Goal: Task Accomplishment & Management: Manage account settings

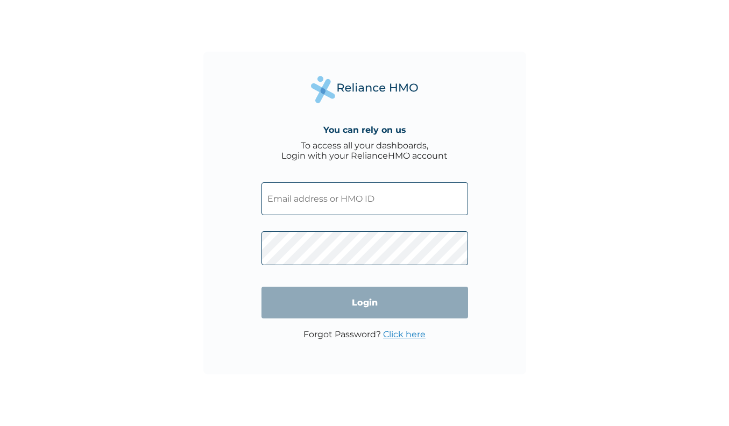
click at [356, 201] on input "text" at bounding box center [365, 198] width 207 height 33
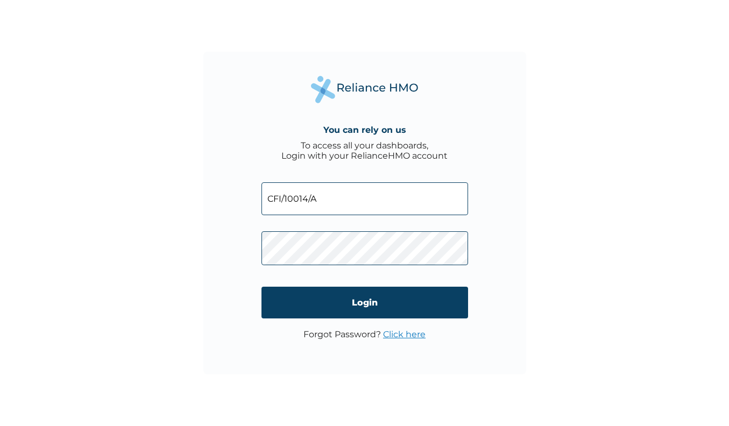
type input "CFI/10014/A"
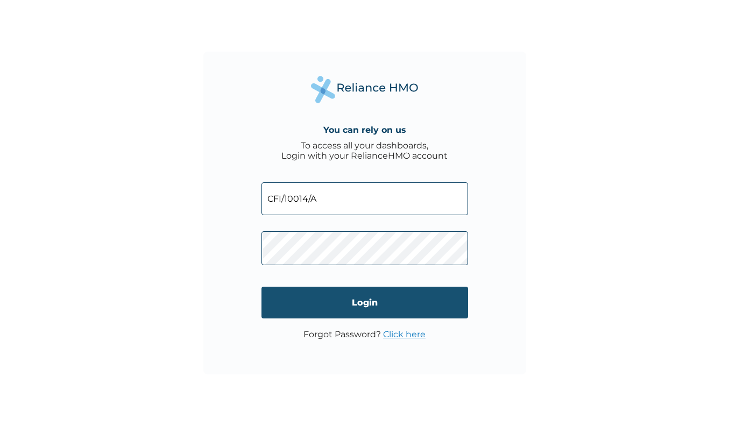
click at [452, 311] on input "Login" at bounding box center [365, 303] width 207 height 32
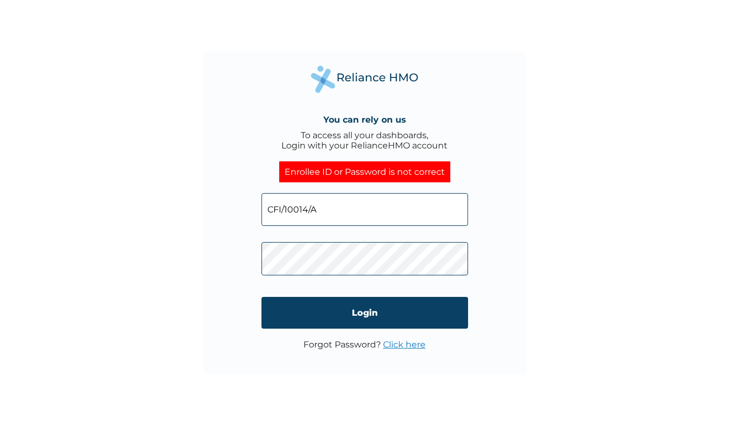
click at [230, 258] on div "You can rely on us To access all your dashboards, Login with your RelianceHMO a…" at bounding box center [364, 213] width 323 height 323
click at [476, 288] on div "You can rely on us To access all your dashboards, Login with your RelianceHMO a…" at bounding box center [364, 213] width 323 height 323
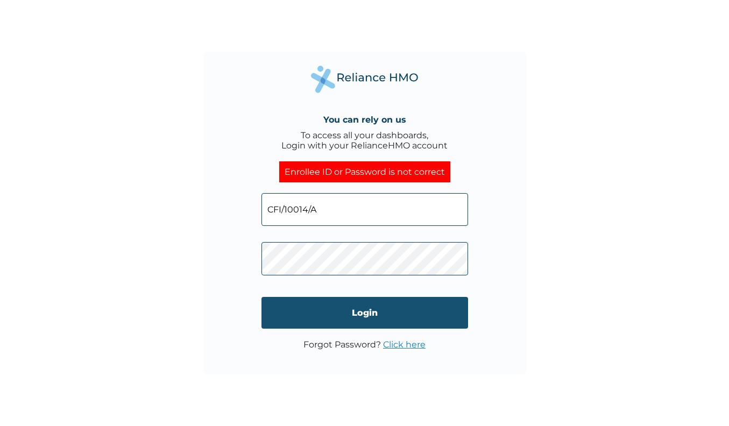
click at [364, 315] on input "Login" at bounding box center [365, 313] width 207 height 32
click at [299, 325] on input "Login" at bounding box center [365, 313] width 207 height 32
click at [368, 316] on input "Login" at bounding box center [365, 313] width 207 height 32
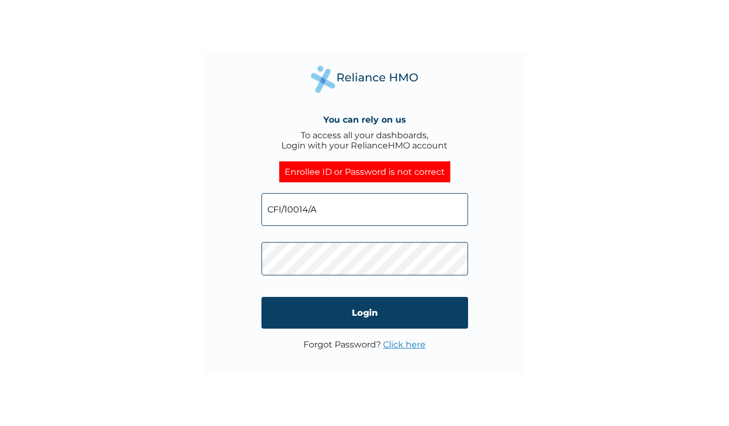
click at [396, 347] on link "Click here" at bounding box center [404, 345] width 43 height 10
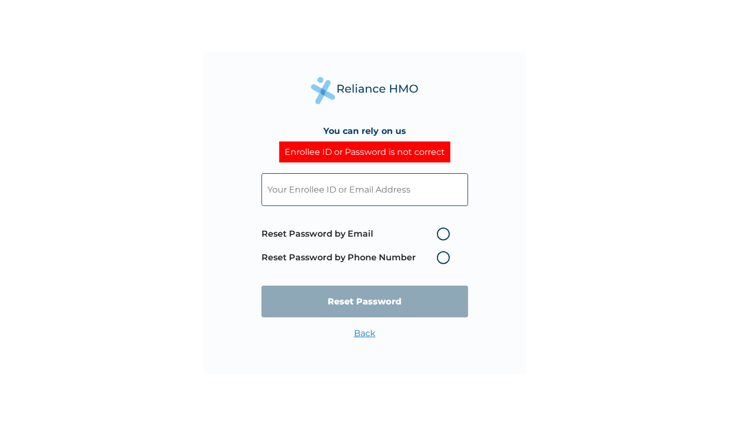
click at [444, 235] on label "Reset Password by Email" at bounding box center [359, 234] width 194 height 13
click at [439, 235] on input "Reset Password by Email" at bounding box center [430, 234] width 17 height 17
radio input "true"
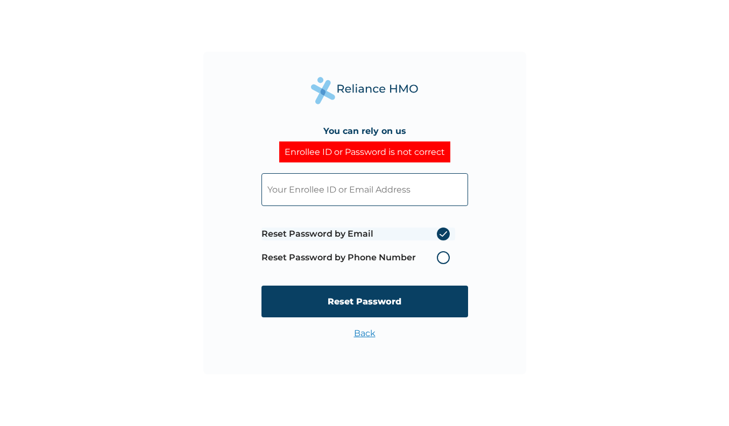
click at [365, 197] on input "text" at bounding box center [365, 189] width 207 height 33
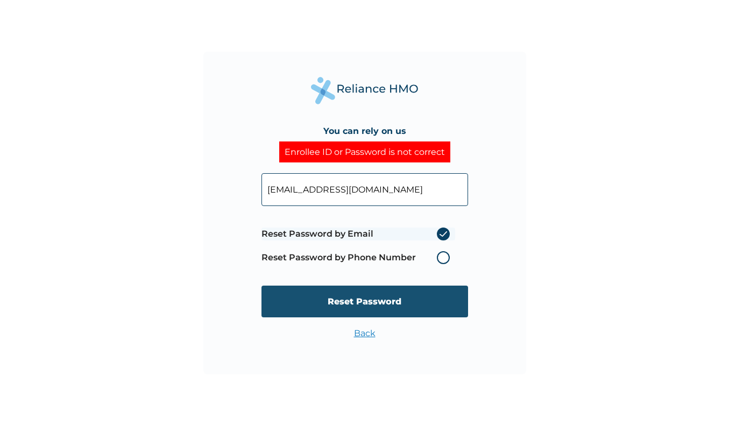
type input "taiwo@cardforte.ng"
click at [350, 300] on input "Reset Password" at bounding box center [365, 302] width 207 height 32
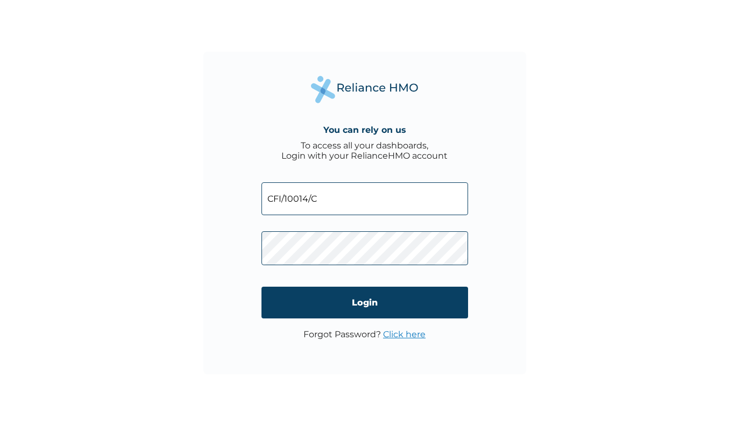
type input "CFI/10014/C"
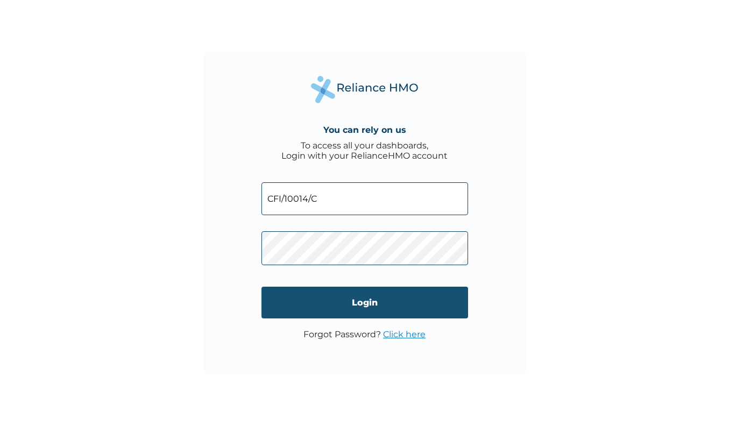
click at [437, 309] on input "Login" at bounding box center [365, 303] width 207 height 32
